Goal: Download file/media

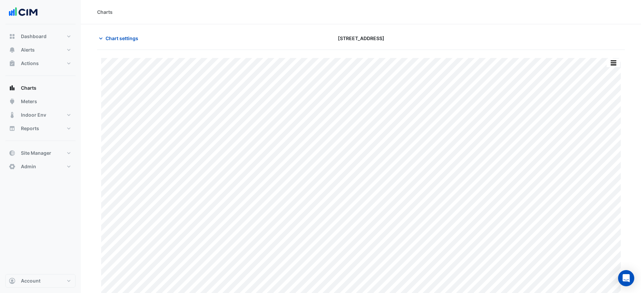
scroll to position [6, 0]
click at [611, 47] on div "Split by Equip Split All Print Save as JPEG Save as PNG Pivot Data Table Export…" at bounding box center [360, 168] width 527 height 249
click at [613, 52] on div "Split by Equip Split All Print Save as JPEG Save as PNG Pivot Data Table Export…" at bounding box center [360, 168] width 527 height 249
click at [615, 55] on button "button" at bounding box center [612, 57] width 13 height 8
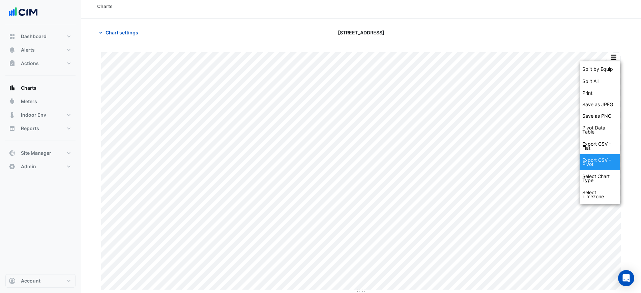
click at [598, 164] on div "Export CSV - Pivot" at bounding box center [599, 162] width 40 height 16
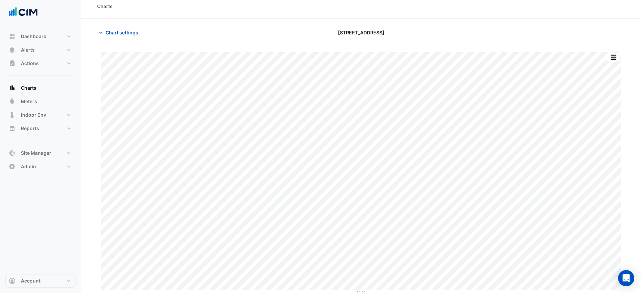
click at [444, 34] on div "[STREET_ADDRESS]" at bounding box center [361, 33] width 179 height 12
click at [621, 58] on div "Split by Equip Split All Print Save as JPEG Save as PNG Pivot Data Table Export…" at bounding box center [360, 172] width 527 height 241
click at [613, 56] on button "button" at bounding box center [612, 57] width 13 height 8
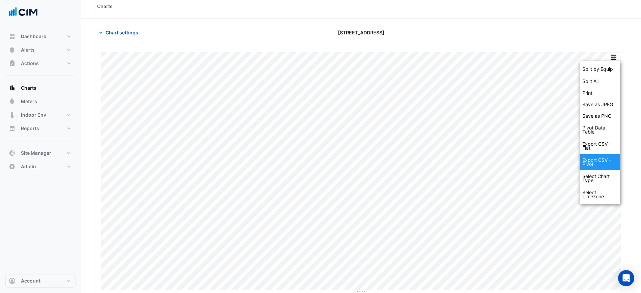
click at [596, 160] on div "Export CSV - Pivot" at bounding box center [599, 162] width 40 height 16
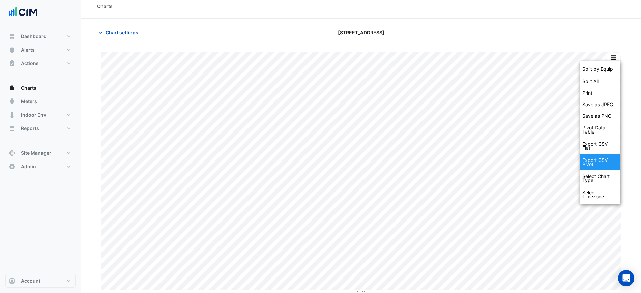
click at [596, 160] on div "Export CSV - Pivot" at bounding box center [599, 162] width 40 height 16
click at [597, 160] on div "Export CSV - Pivot" at bounding box center [599, 162] width 40 height 16
click at [598, 161] on div "Export CSV - Pivot" at bounding box center [599, 162] width 40 height 16
click at [595, 161] on div "Export CSV - Pivot" at bounding box center [599, 162] width 40 height 16
click at [605, 148] on div "Export CSV - Flat" at bounding box center [599, 146] width 40 height 16
